Goal: Navigation & Orientation: Find specific page/section

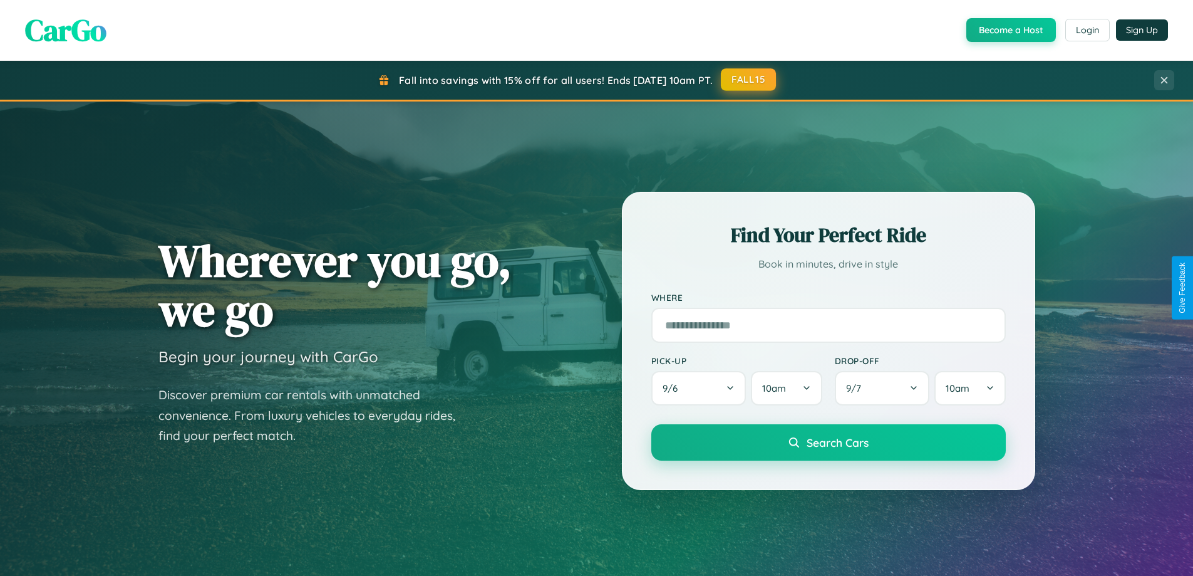
click at [749, 80] on button "FALL15" at bounding box center [748, 79] width 55 height 23
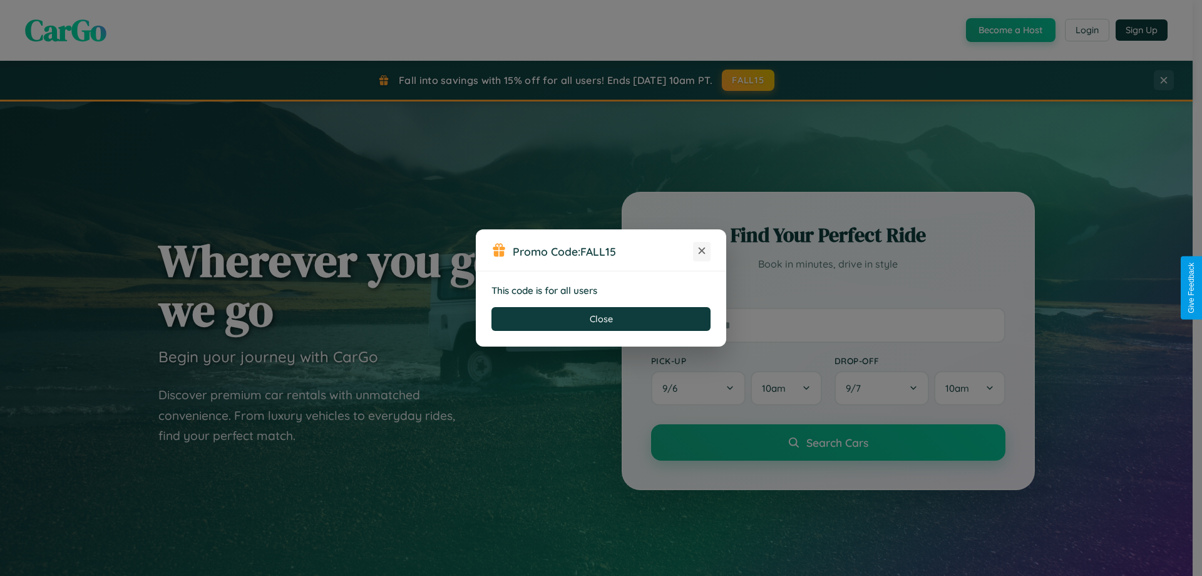
click at [702, 251] on icon at bounding box center [702, 250] width 13 height 13
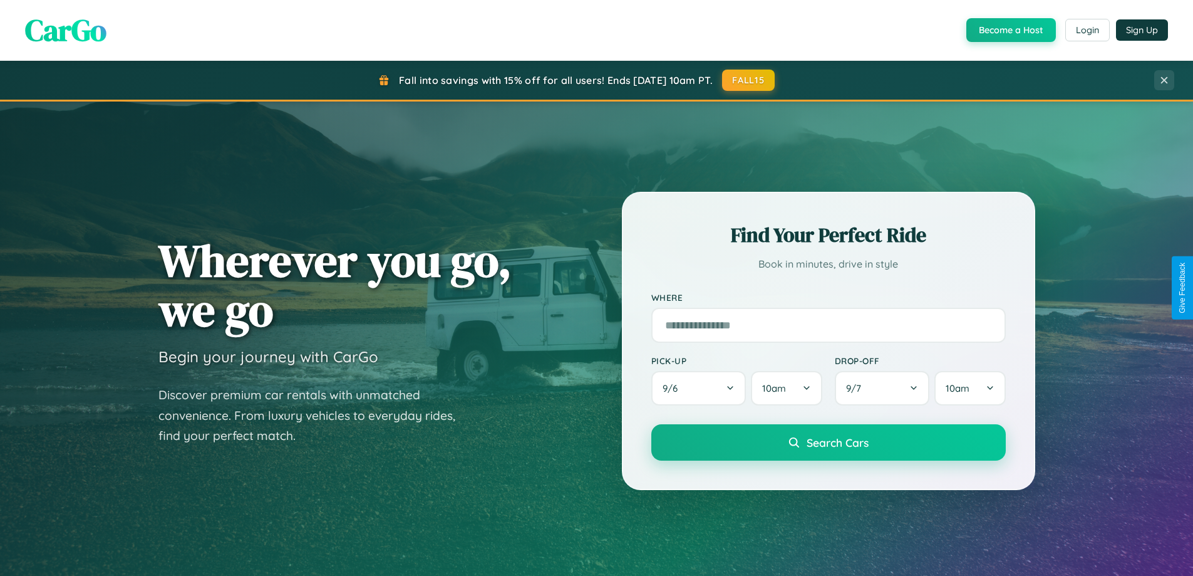
scroll to position [2410, 0]
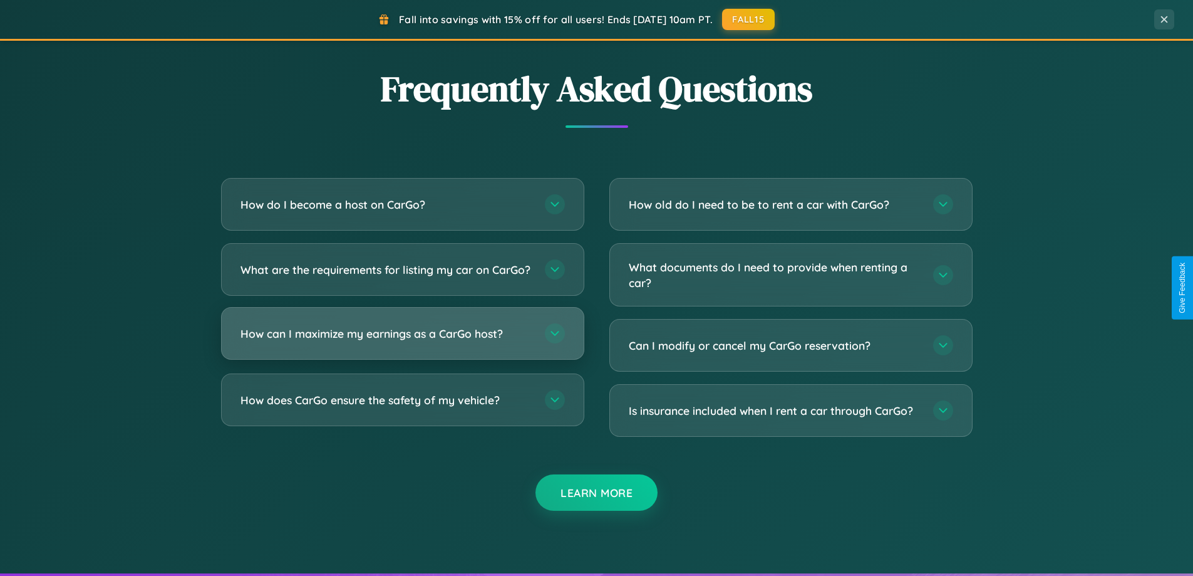
click at [402, 341] on h3 "How can I maximize my earnings as a CarGo host?" at bounding box center [386, 334] width 292 height 16
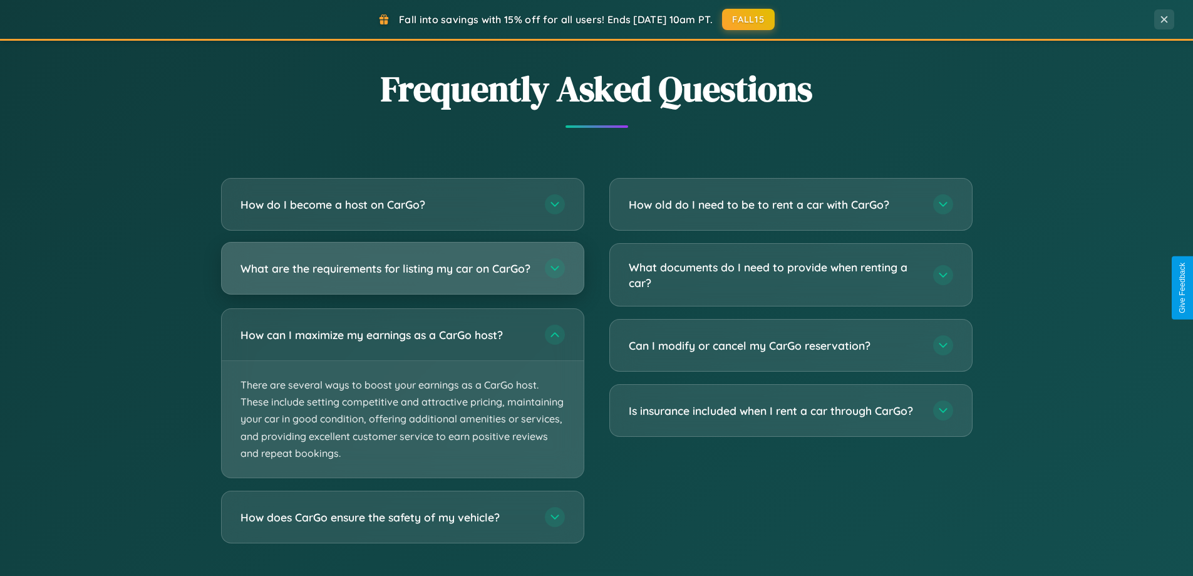
click at [402, 274] on h3 "What are the requirements for listing my car on CarGo?" at bounding box center [386, 269] width 292 height 16
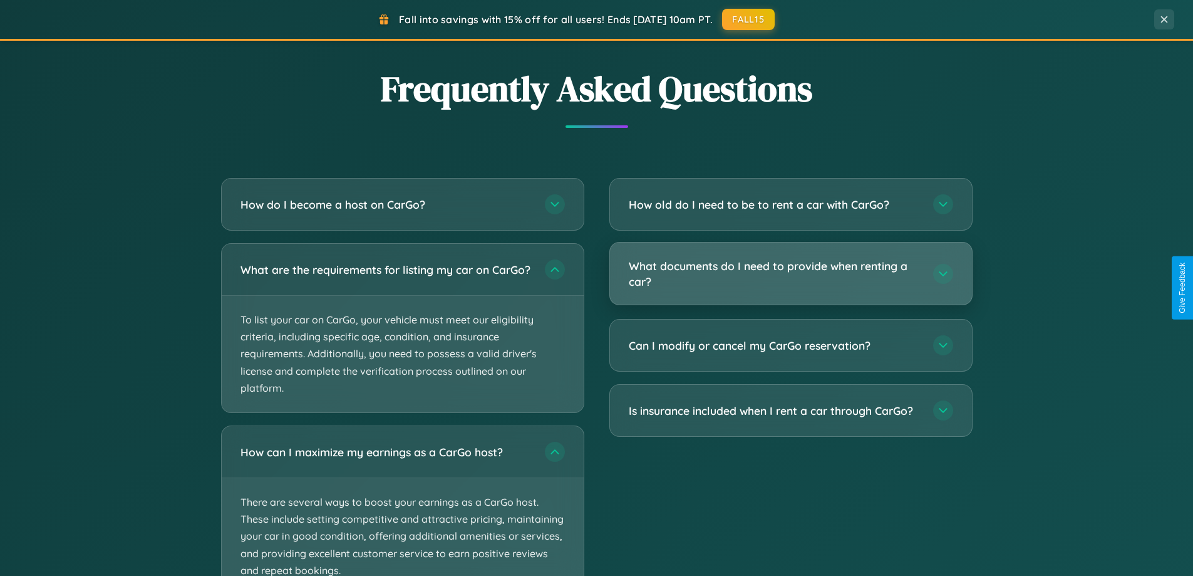
click at [790, 274] on h3 "What documents do I need to provide when renting a car?" at bounding box center [775, 273] width 292 height 31
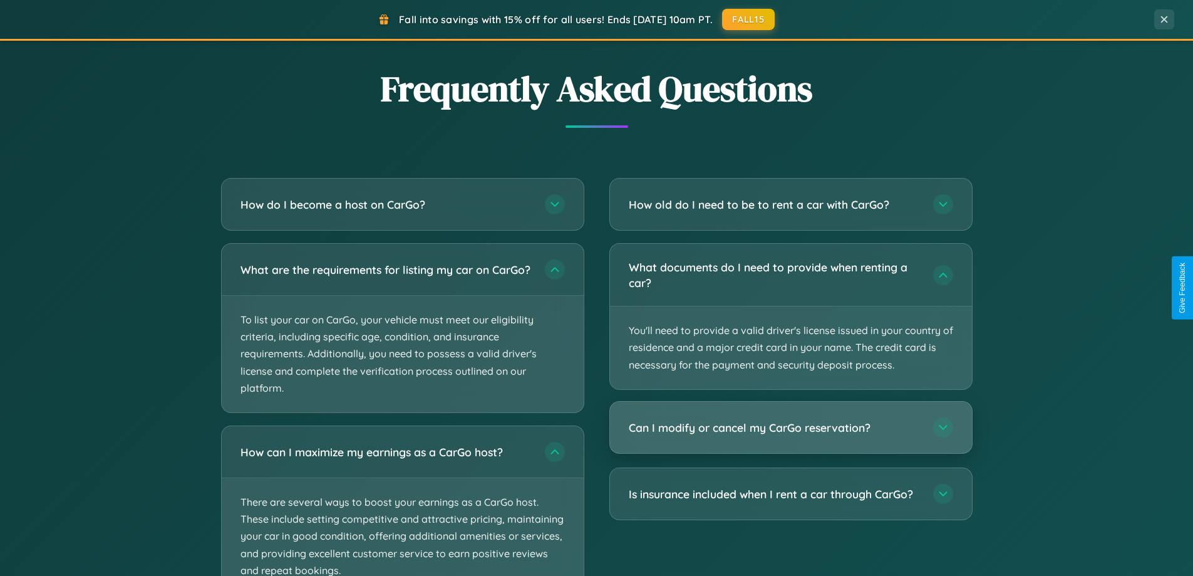
click at [790, 428] on h3 "Can I modify or cancel my CarGo reservation?" at bounding box center [775, 428] width 292 height 16
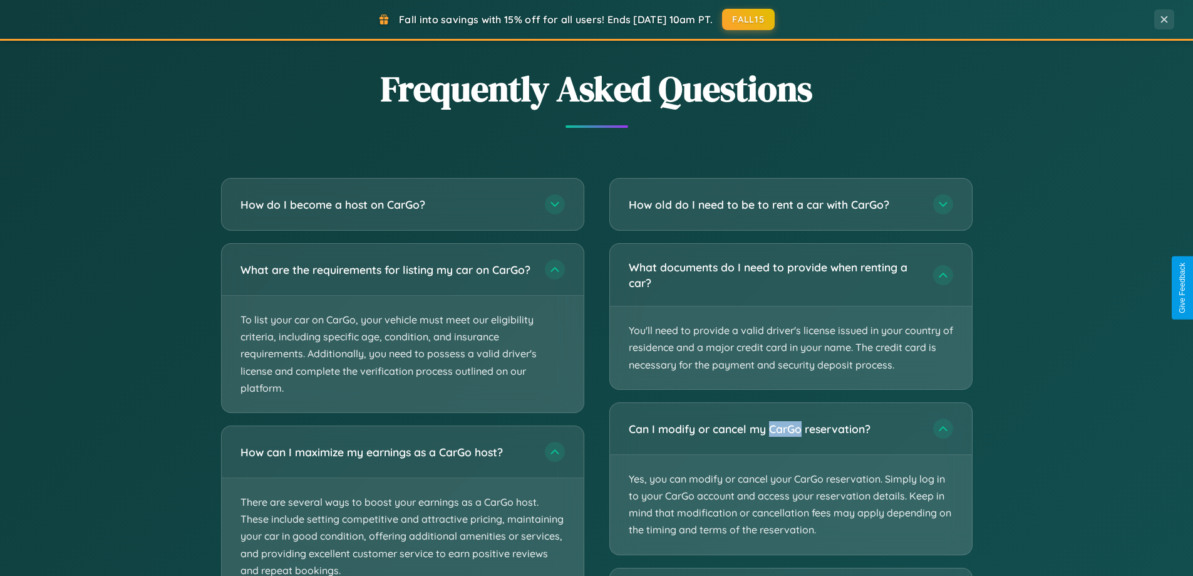
scroll to position [2505, 0]
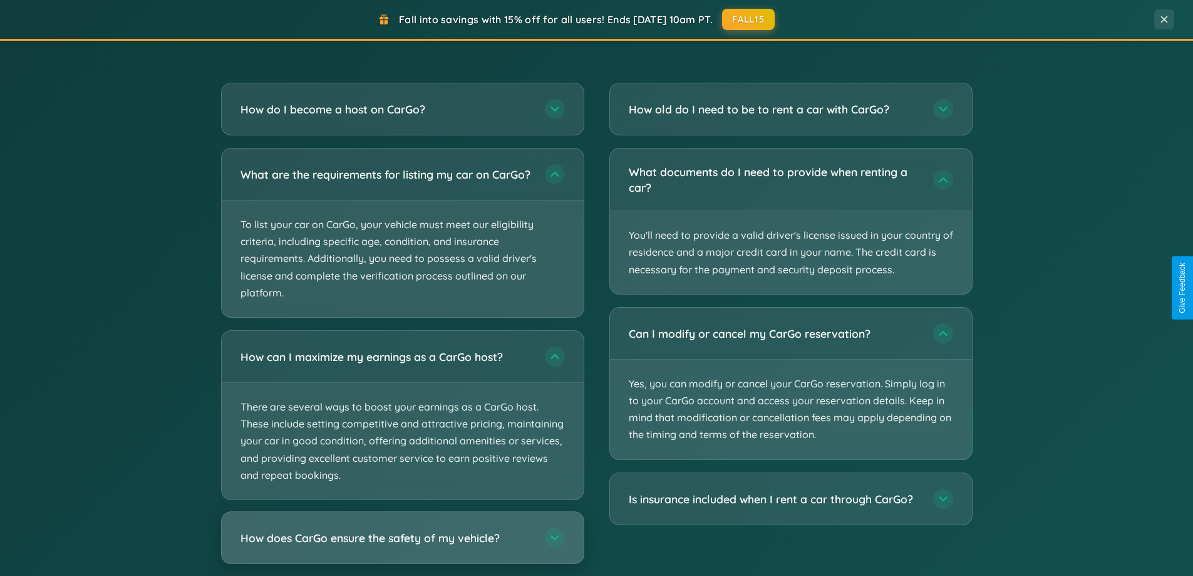
click at [402, 545] on h3 "How does CarGo ensure the safety of my vehicle?" at bounding box center [386, 538] width 292 height 16
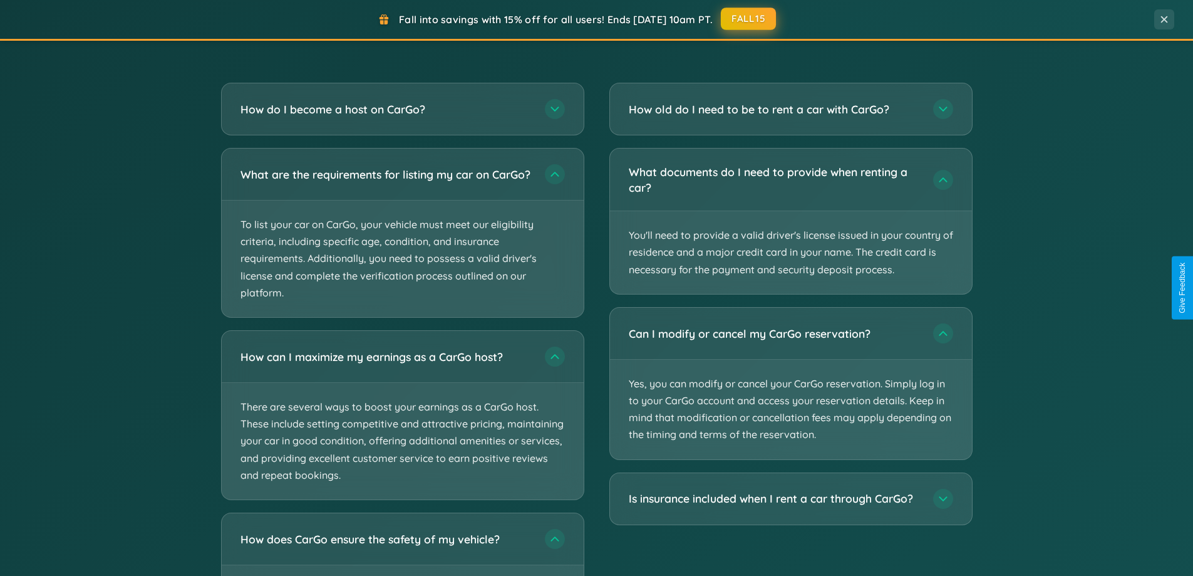
click at [749, 19] on button "FALL15" at bounding box center [748, 19] width 55 height 23
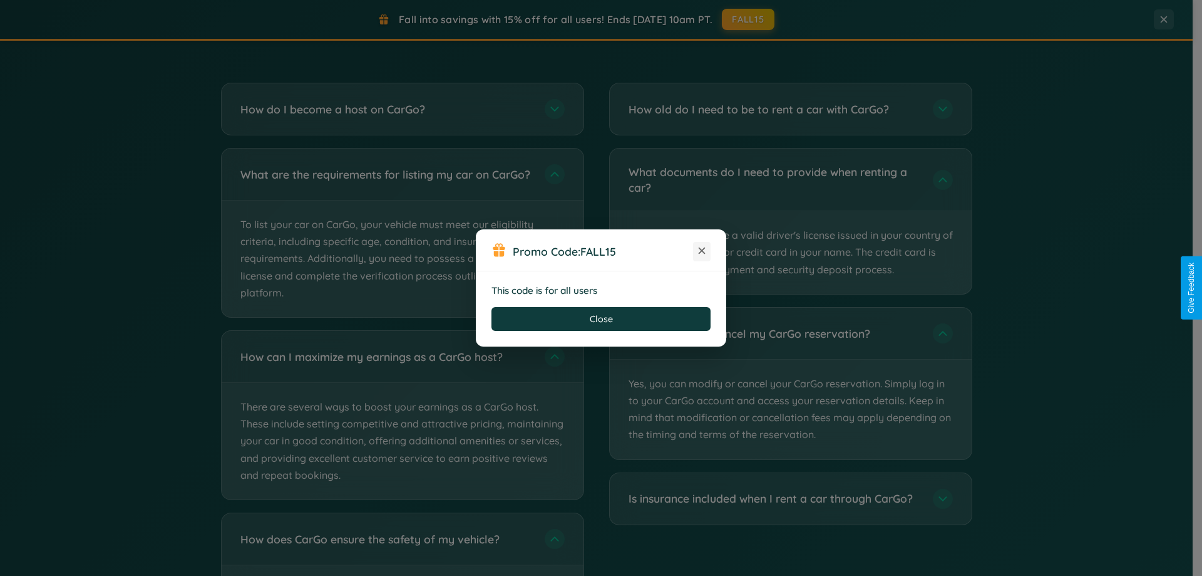
click at [702, 251] on icon at bounding box center [702, 250] width 13 height 13
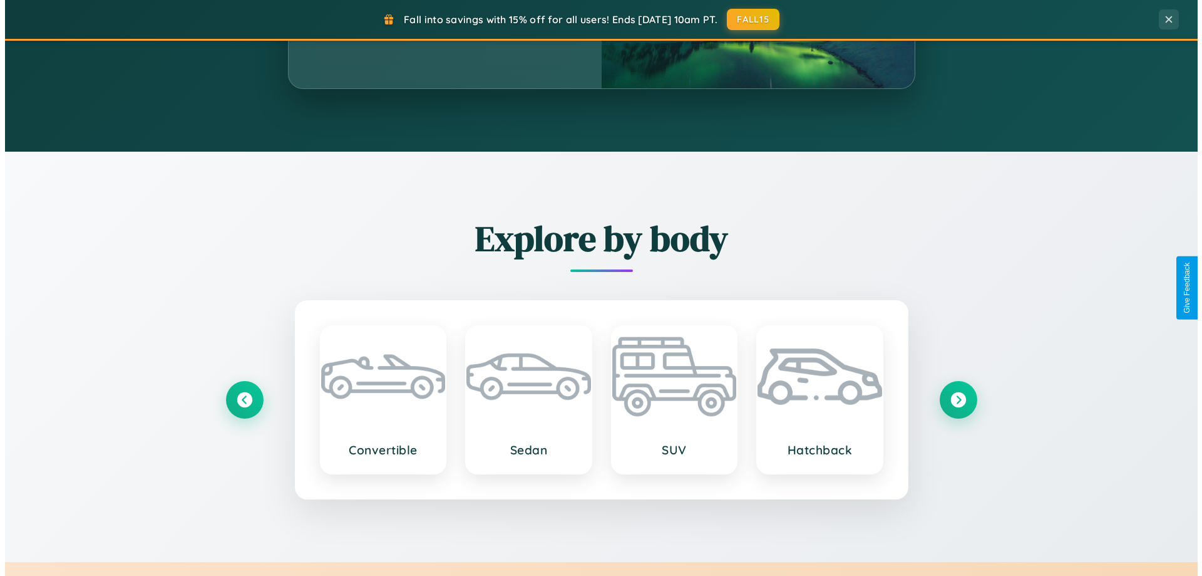
scroll to position [0, 0]
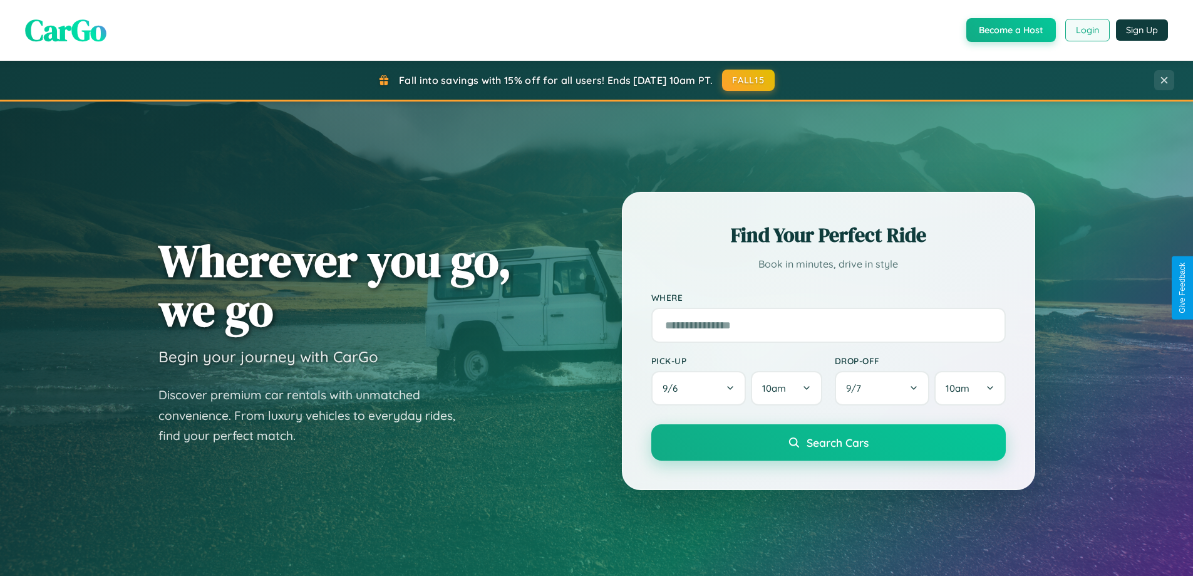
click at [1087, 30] on button "Login" at bounding box center [1087, 30] width 44 height 23
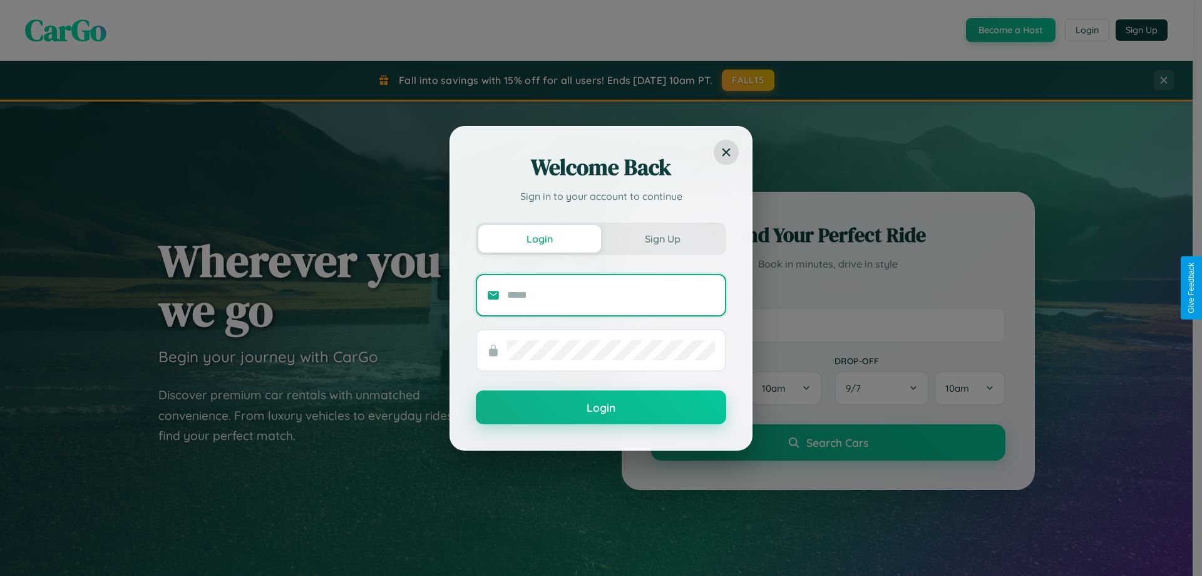
click at [611, 294] on input "text" at bounding box center [611, 295] width 208 height 20
type input "**********"
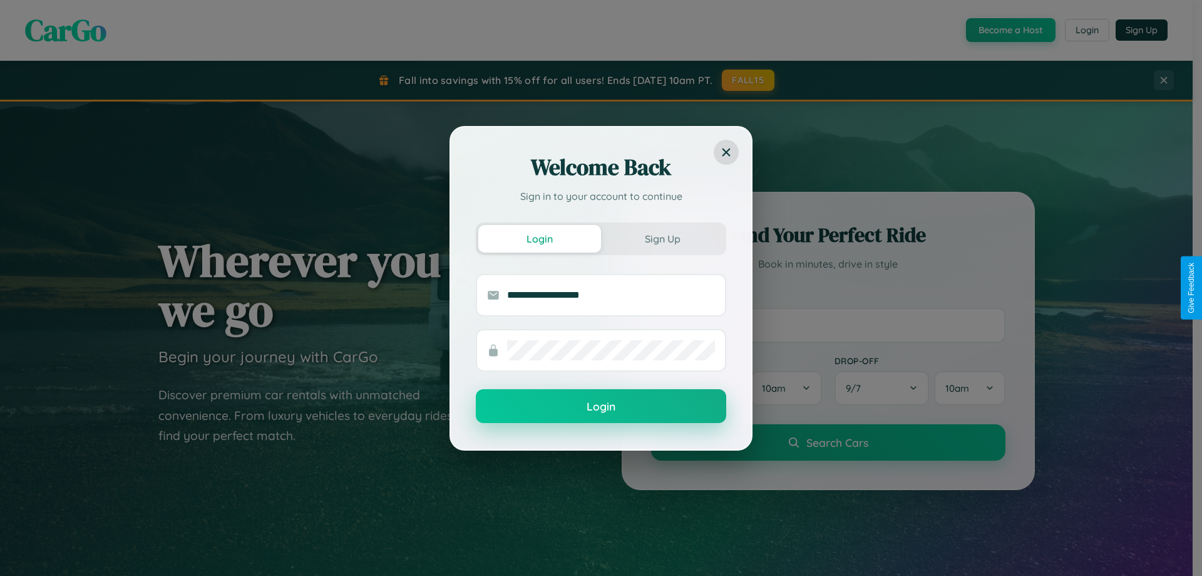
click at [601, 406] on button "Login" at bounding box center [601, 406] width 251 height 34
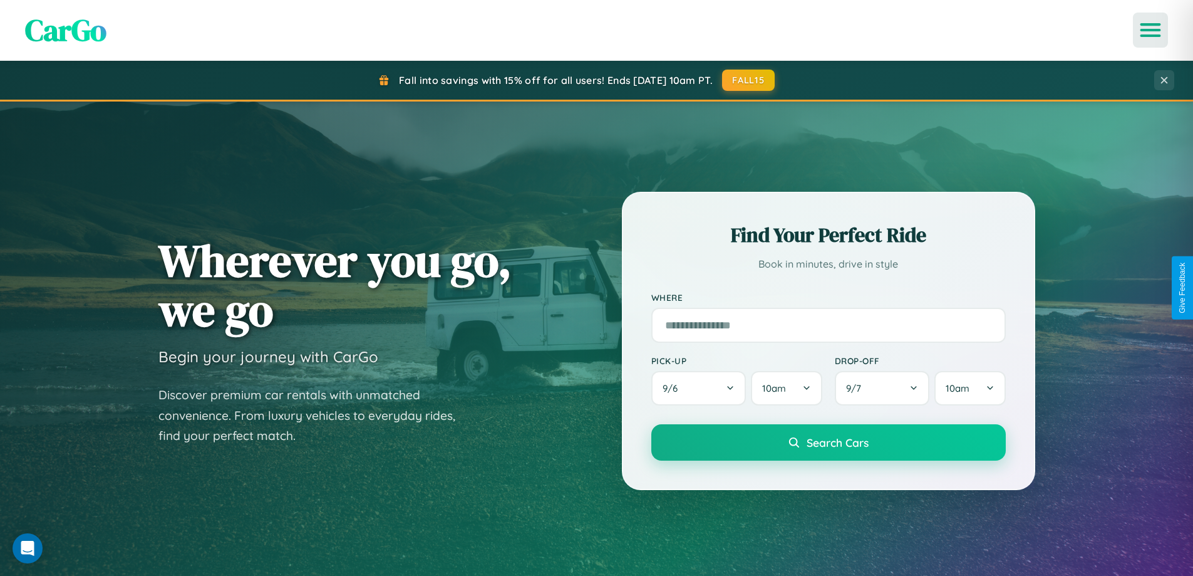
click at [1150, 30] on icon "Open menu" at bounding box center [1151, 29] width 18 height 11
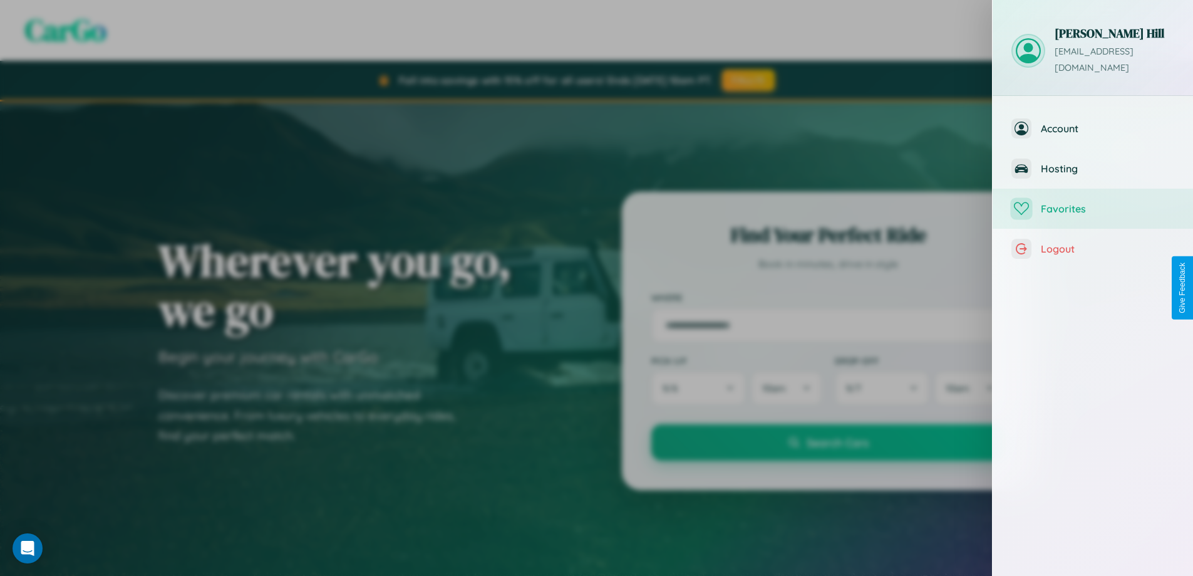
click at [1093, 202] on span "Favorites" at bounding box center [1107, 208] width 133 height 13
